Goal: Task Accomplishment & Management: Manage account settings

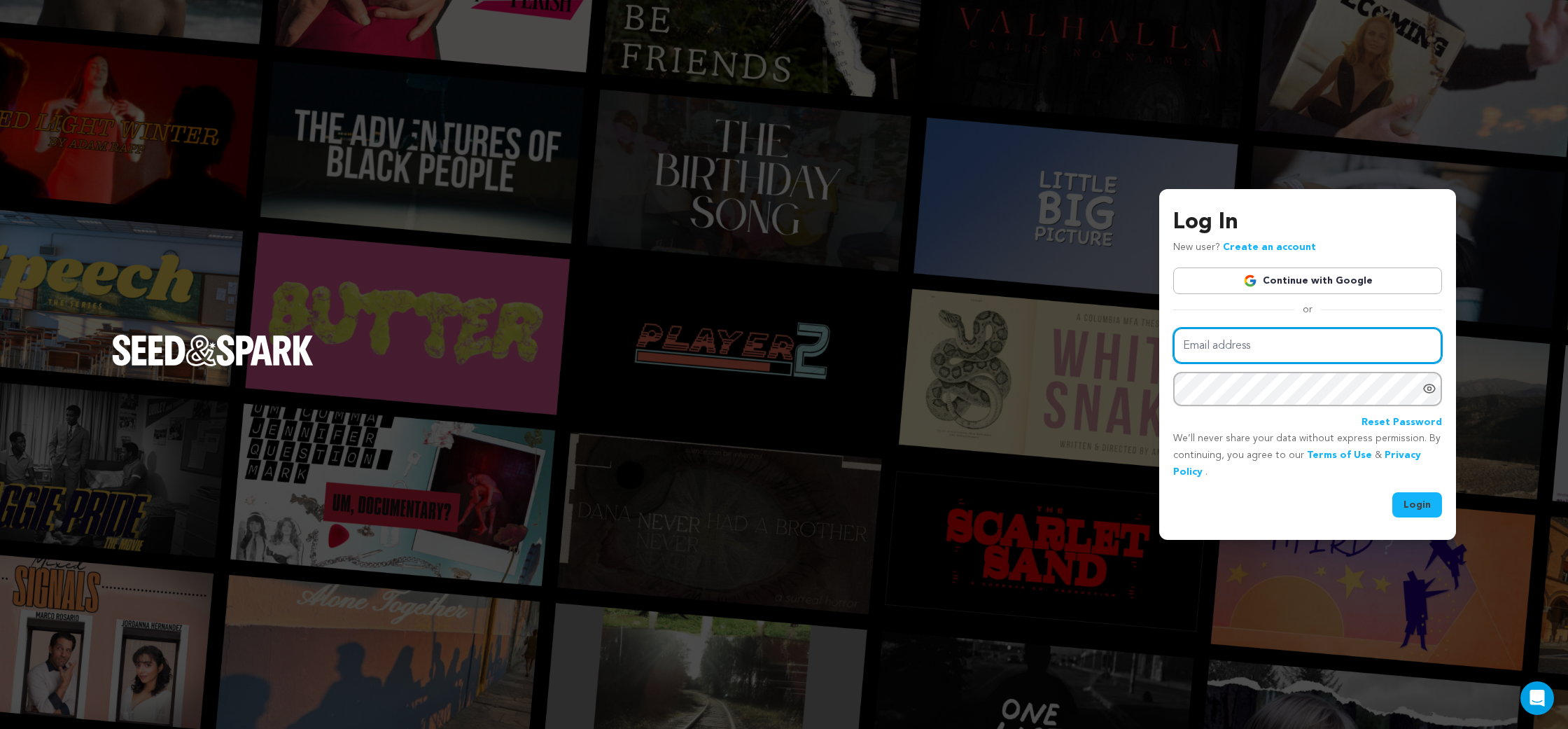
type input "sheaformanes@gmail.com"
click at [1442, 515] on div "Log In New user? Create an account Continue with Google or Email address sheafo…" at bounding box center [1307, 364] width 297 height 350
click at [1425, 507] on button "Login" at bounding box center [1417, 505] width 49 height 26
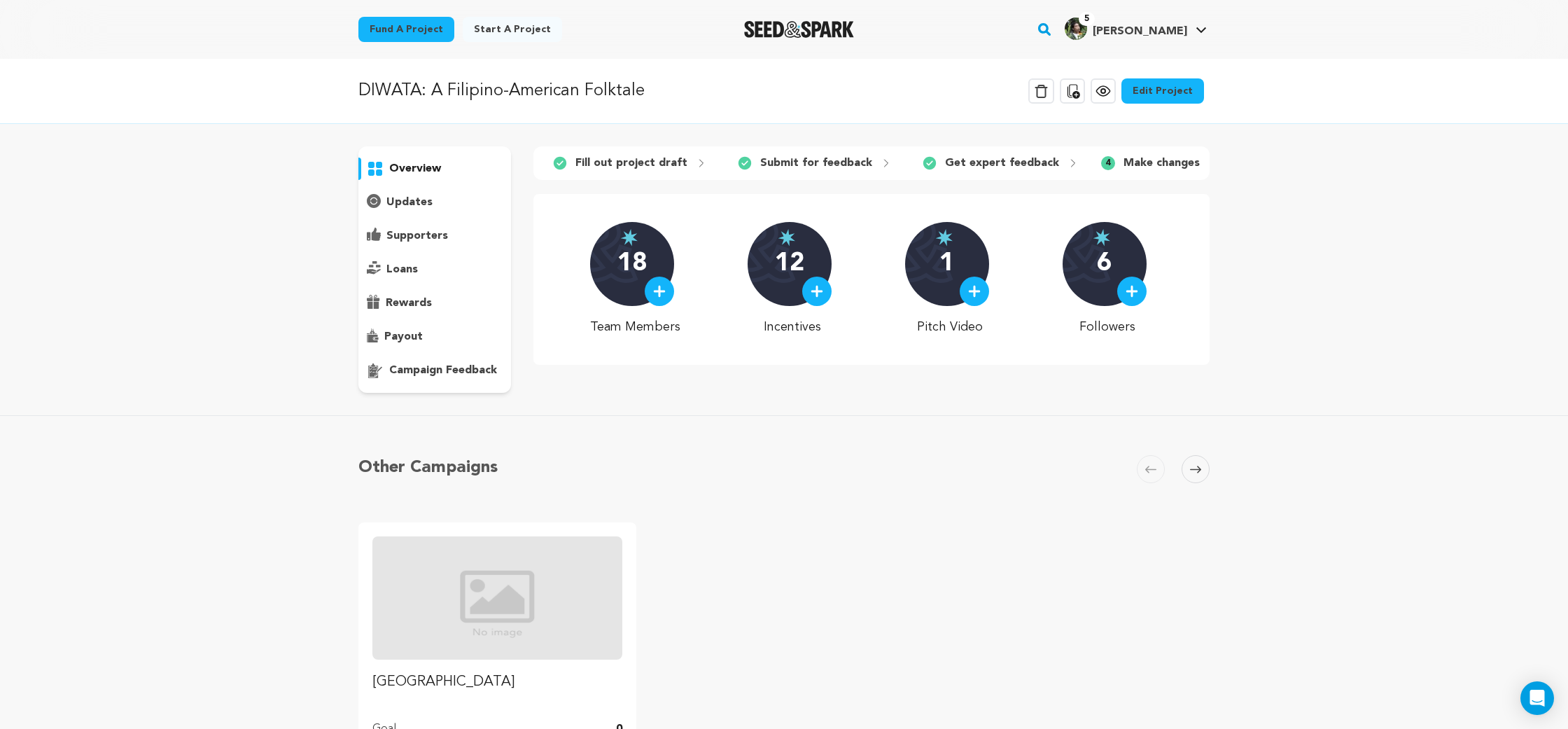
click at [450, 371] on p "campaign feedback" at bounding box center [443, 370] width 108 height 16
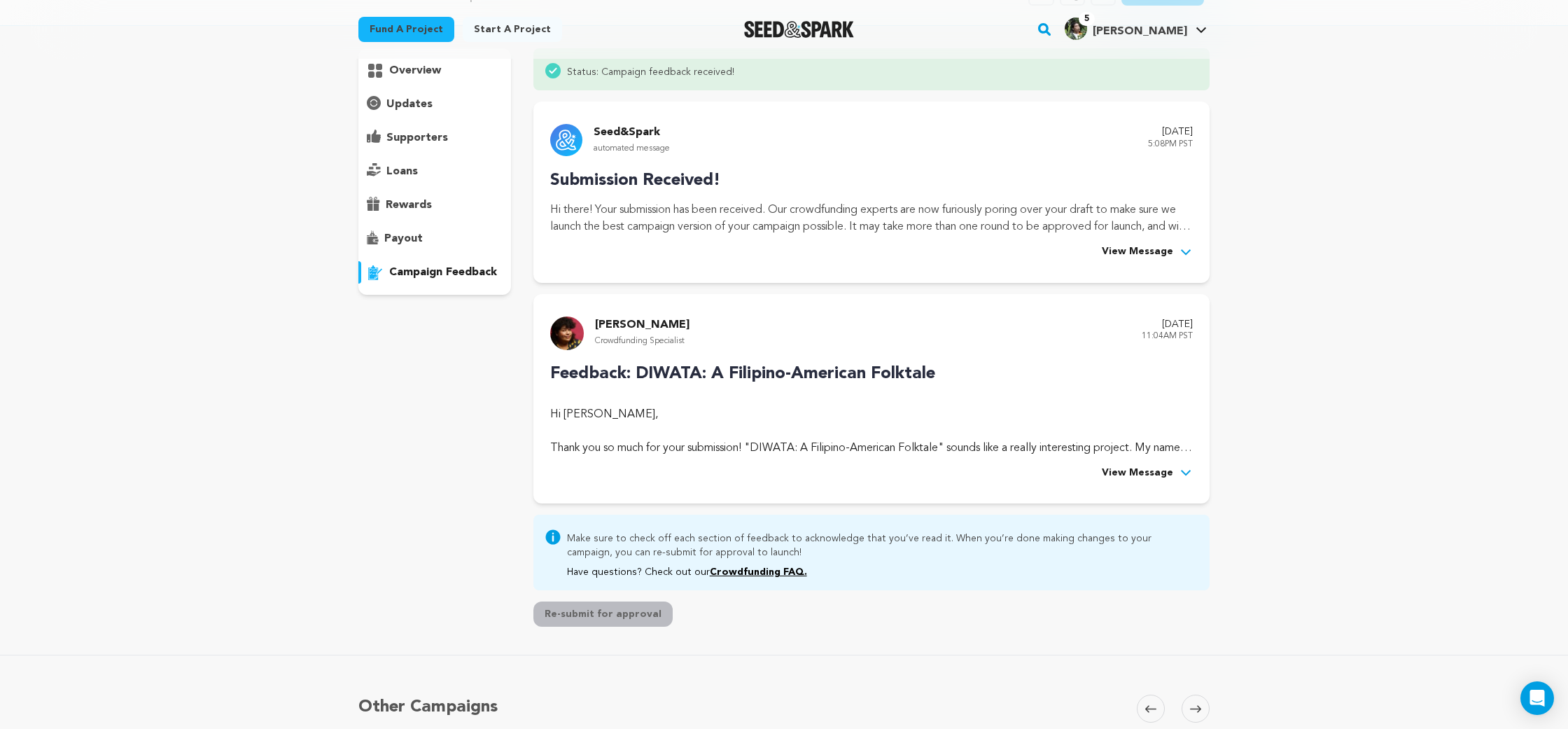
scroll to position [100, 0]
click at [1127, 473] on span "View Message" at bounding box center [1137, 472] width 71 height 16
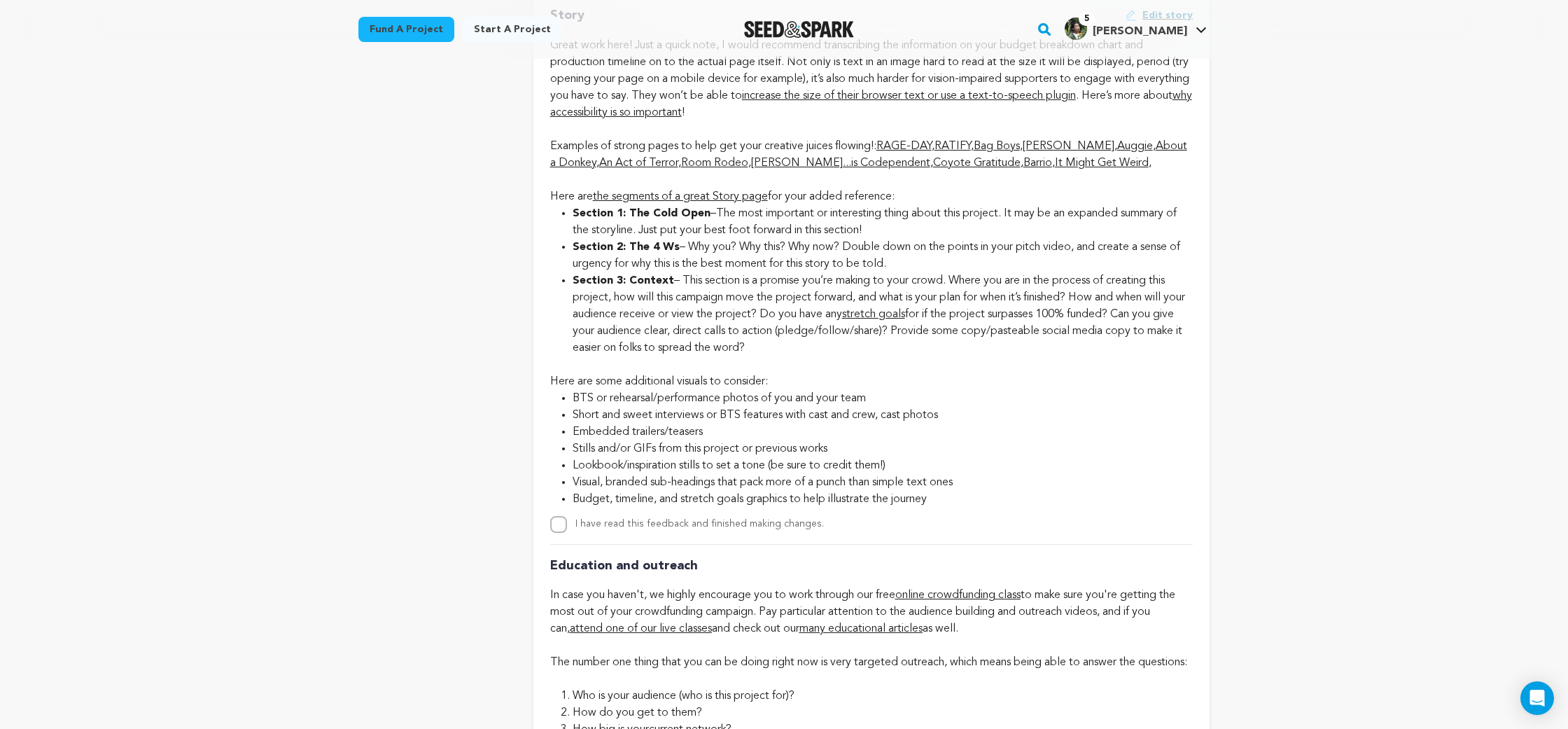
scroll to position [2405, 0]
click at [557, 531] on input "I have read this feedback and finished making changes." at bounding box center [558, 522] width 16 height 16
checkbox input "true"
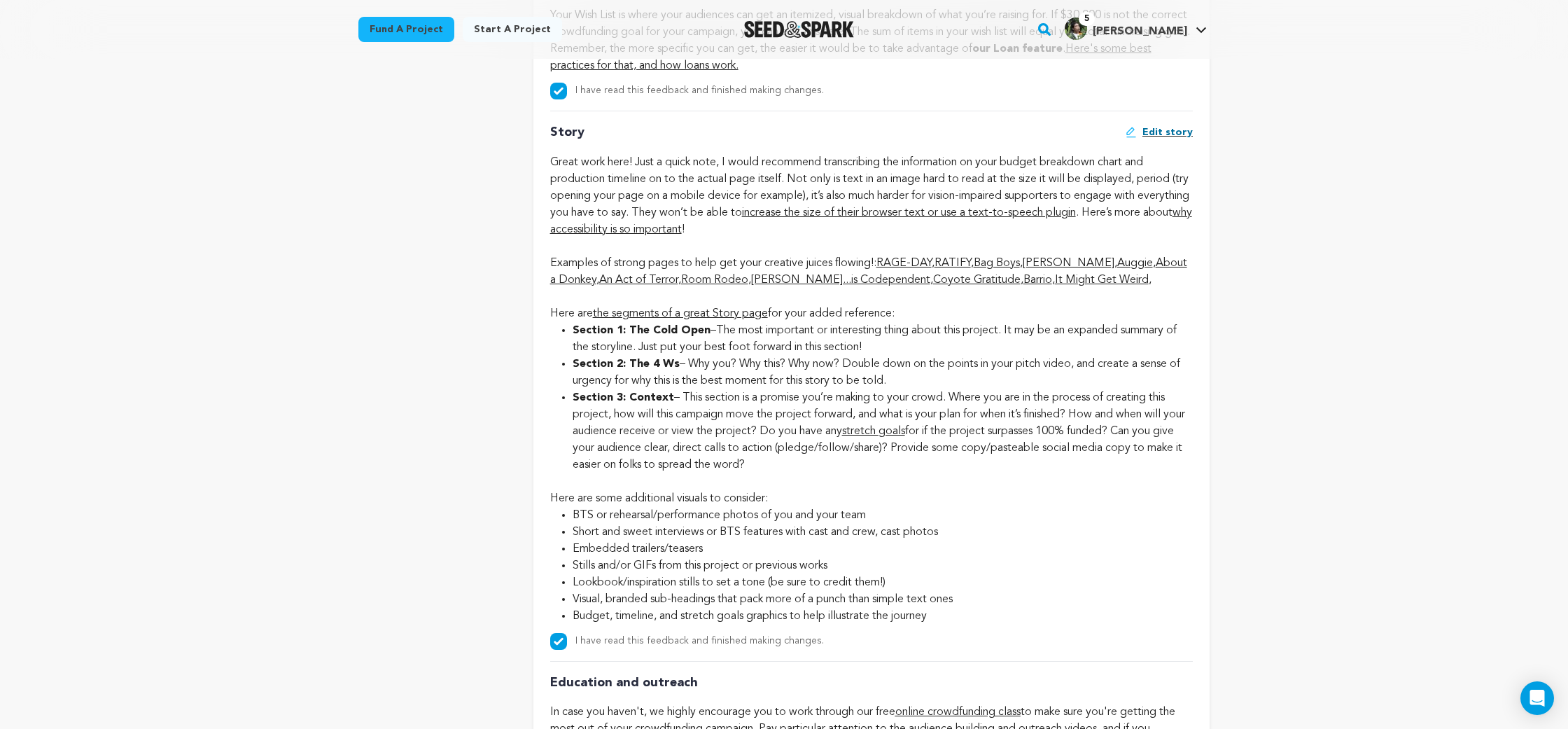
scroll to position [2283, 0]
